Goal: Information Seeking & Learning: Check status

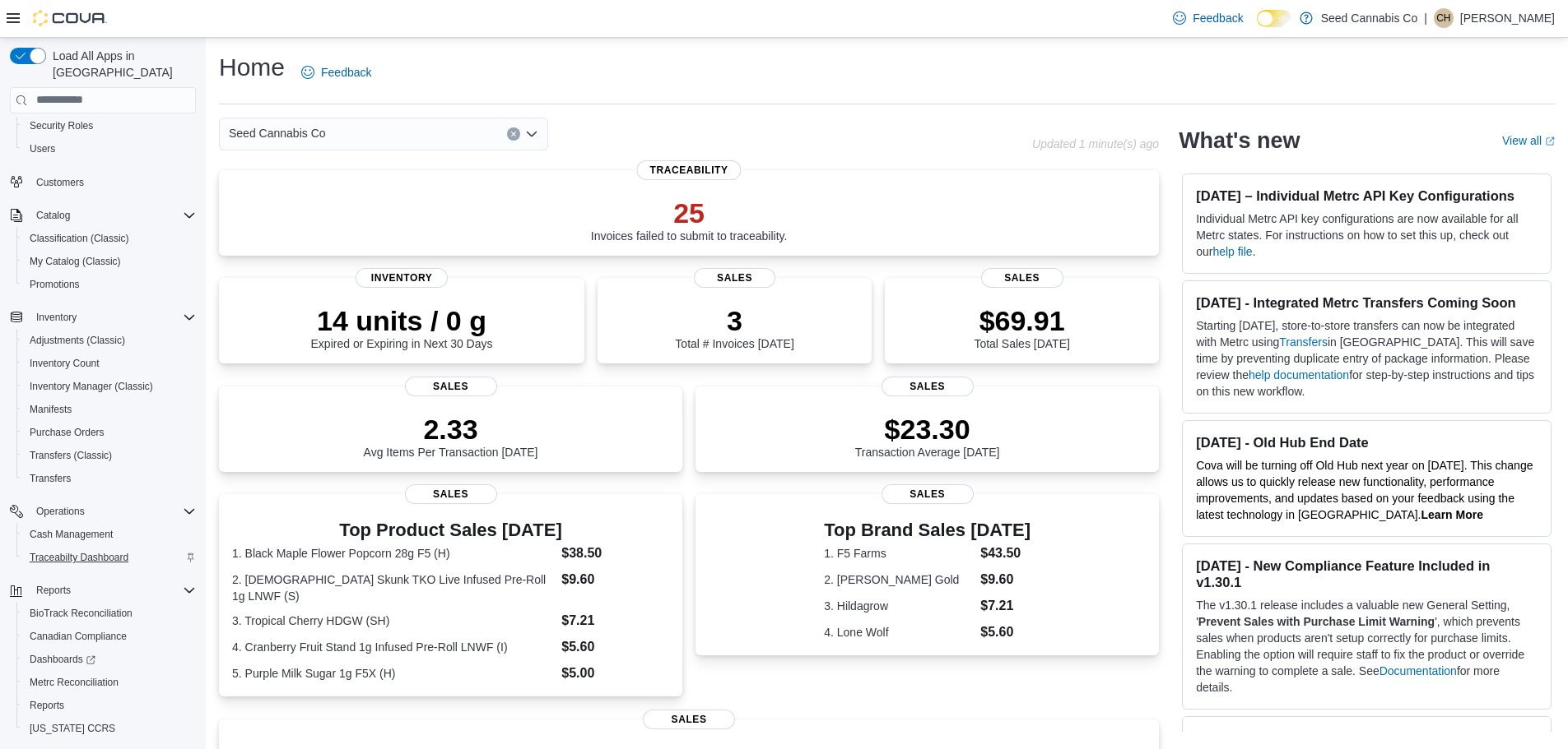
scroll to position [100, 0]
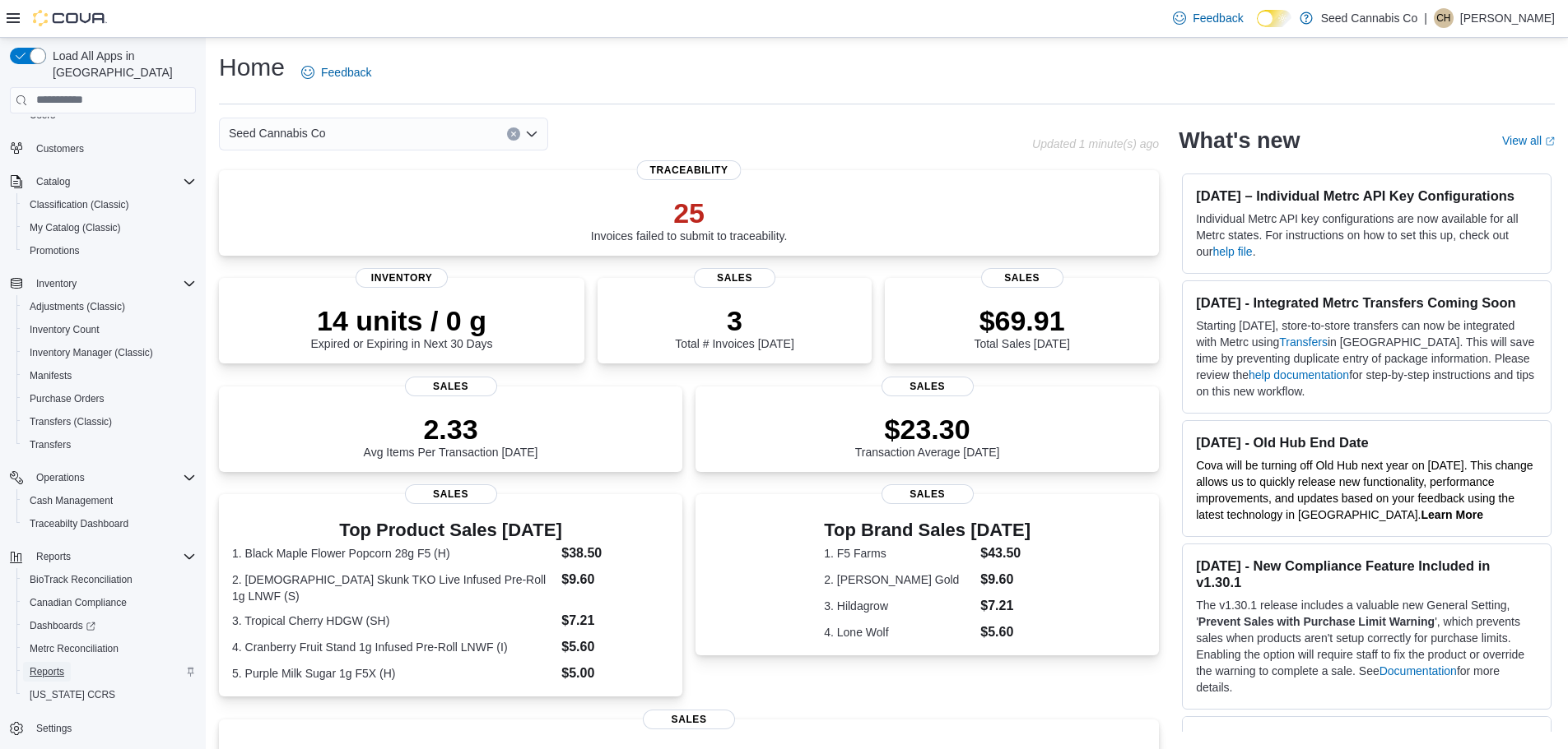
click at [44, 663] on span "Reports" at bounding box center [47, 672] width 35 height 20
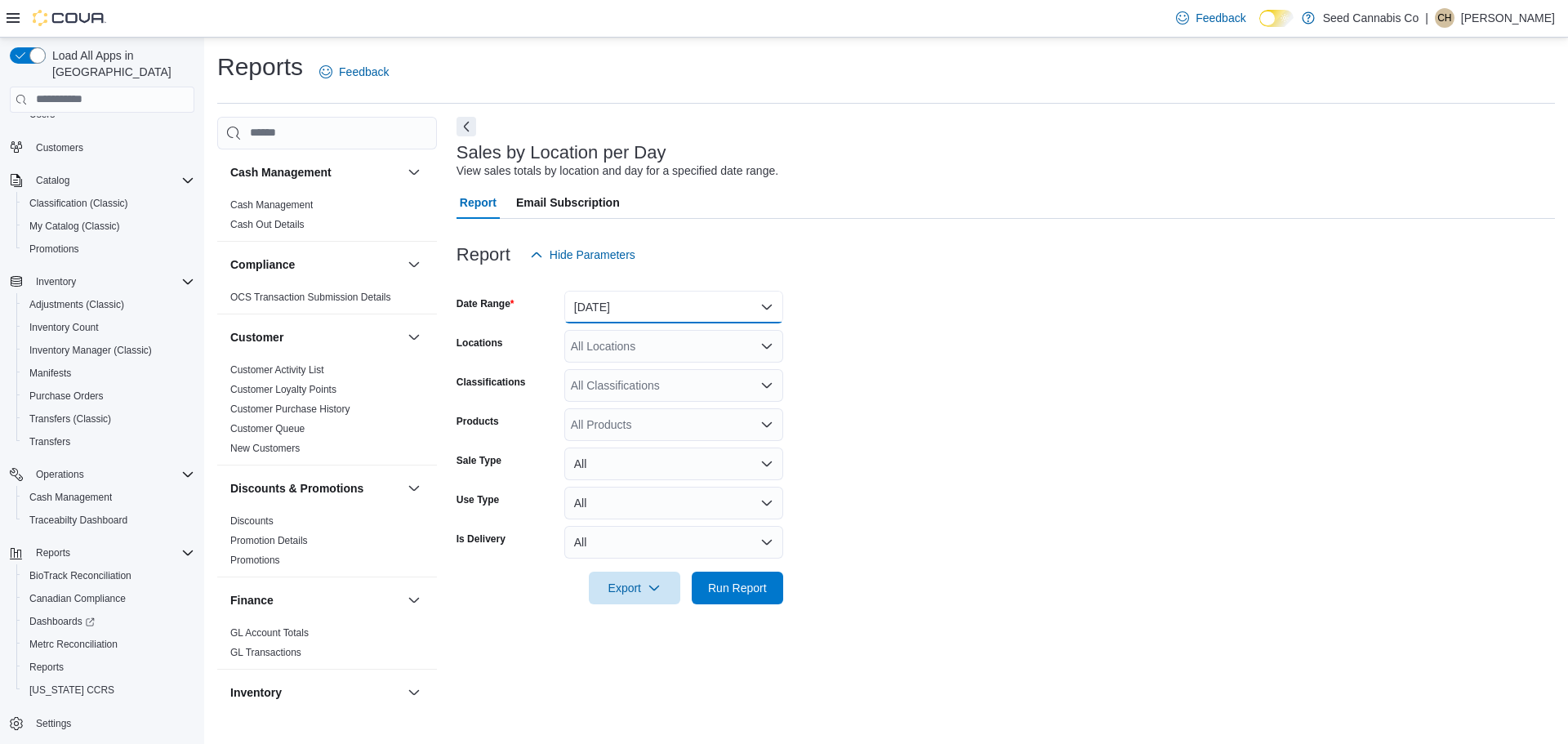
click at [654, 313] on button "Yesterday" at bounding box center [673, 308] width 219 height 33
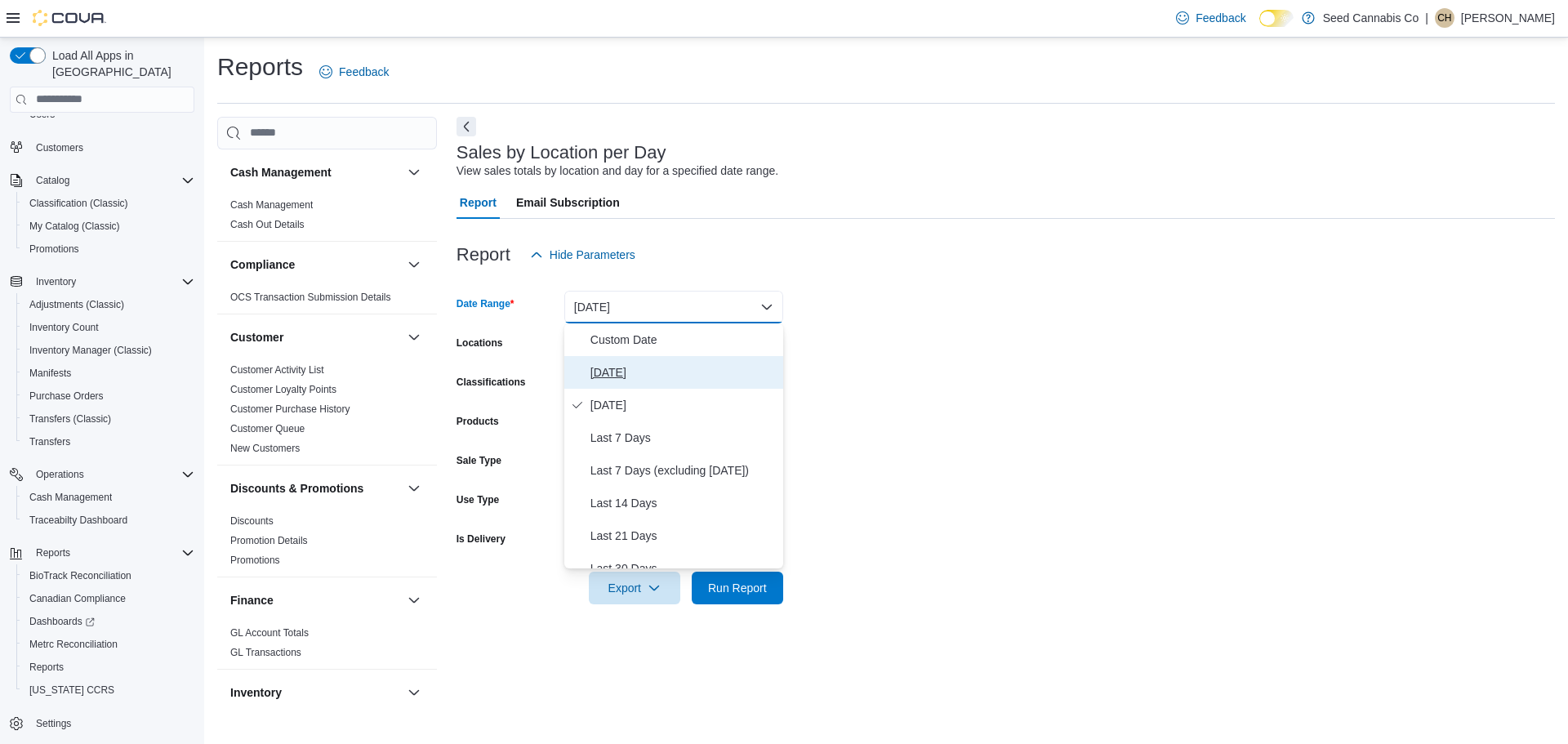
click at [655, 367] on span "Today" at bounding box center [683, 373] width 186 height 20
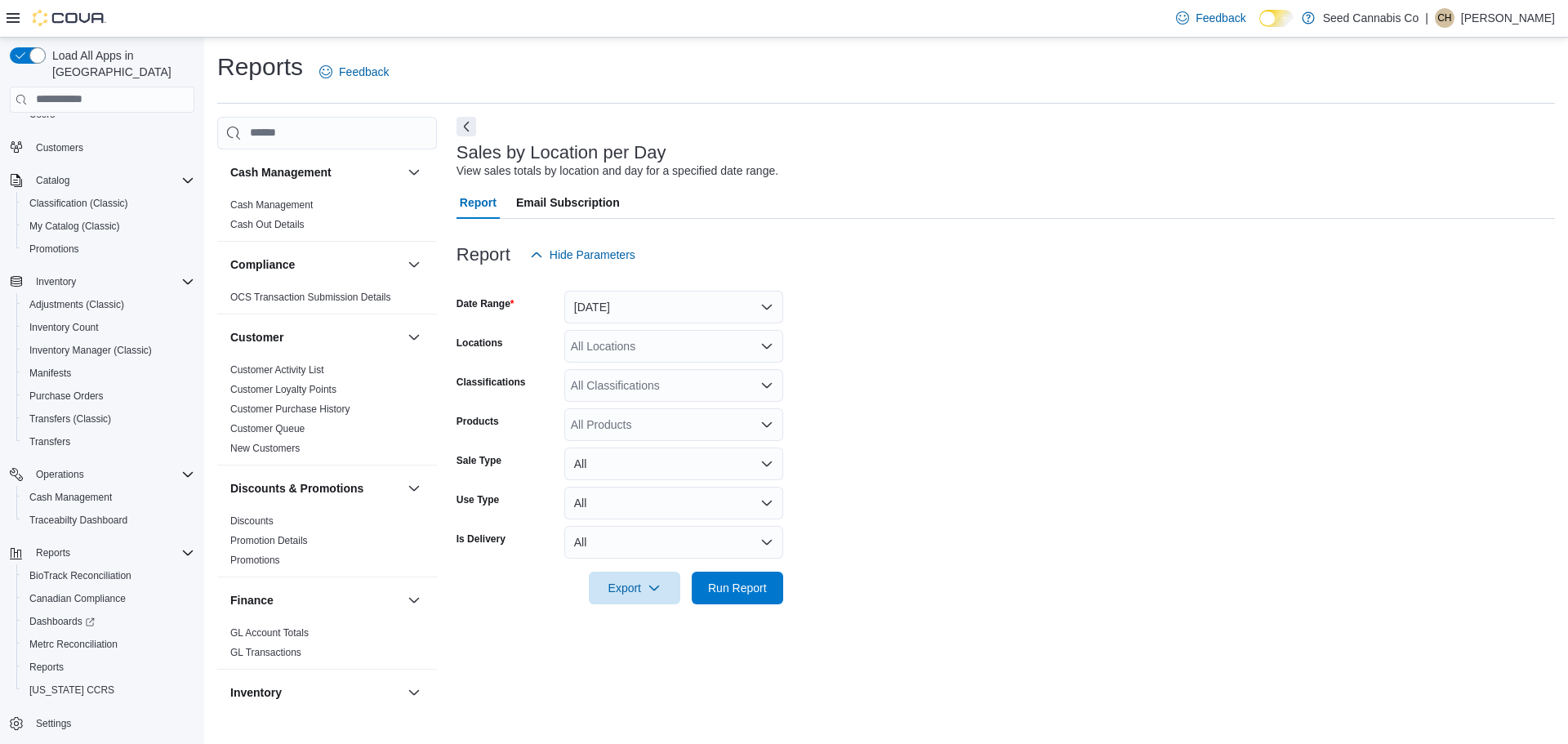
drag, startPoint x: 879, startPoint y: 408, endPoint x: 844, endPoint y: 489, distance: 88.2
click at [879, 409] on form "Date Range Today Locations All Locations Classifications All Classifications Pr…" at bounding box center [1005, 437] width 1098 height 333
click at [754, 584] on span "Run Report" at bounding box center [737, 588] width 72 height 33
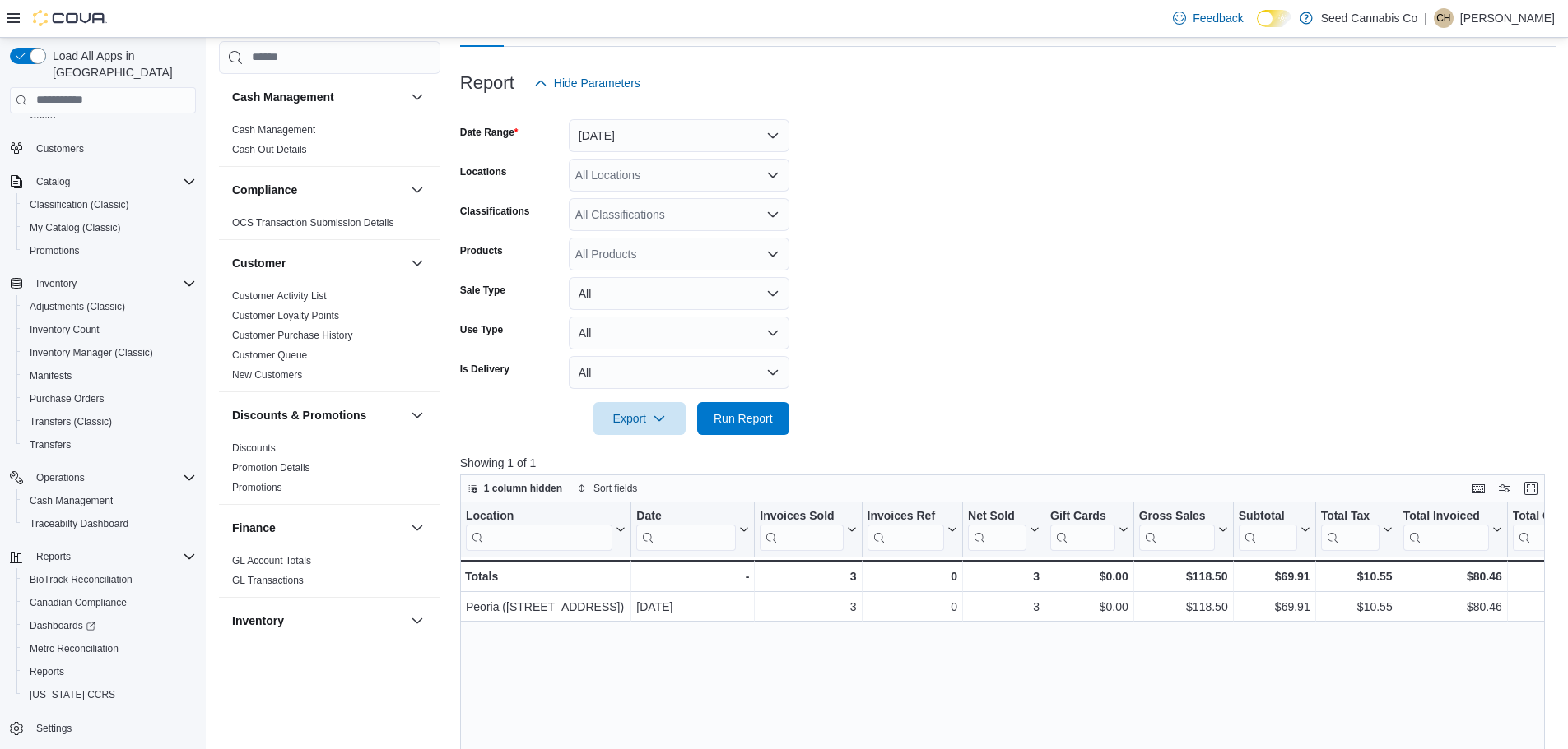
scroll to position [173, 0]
